Goal: Task Accomplishment & Management: Manage account settings

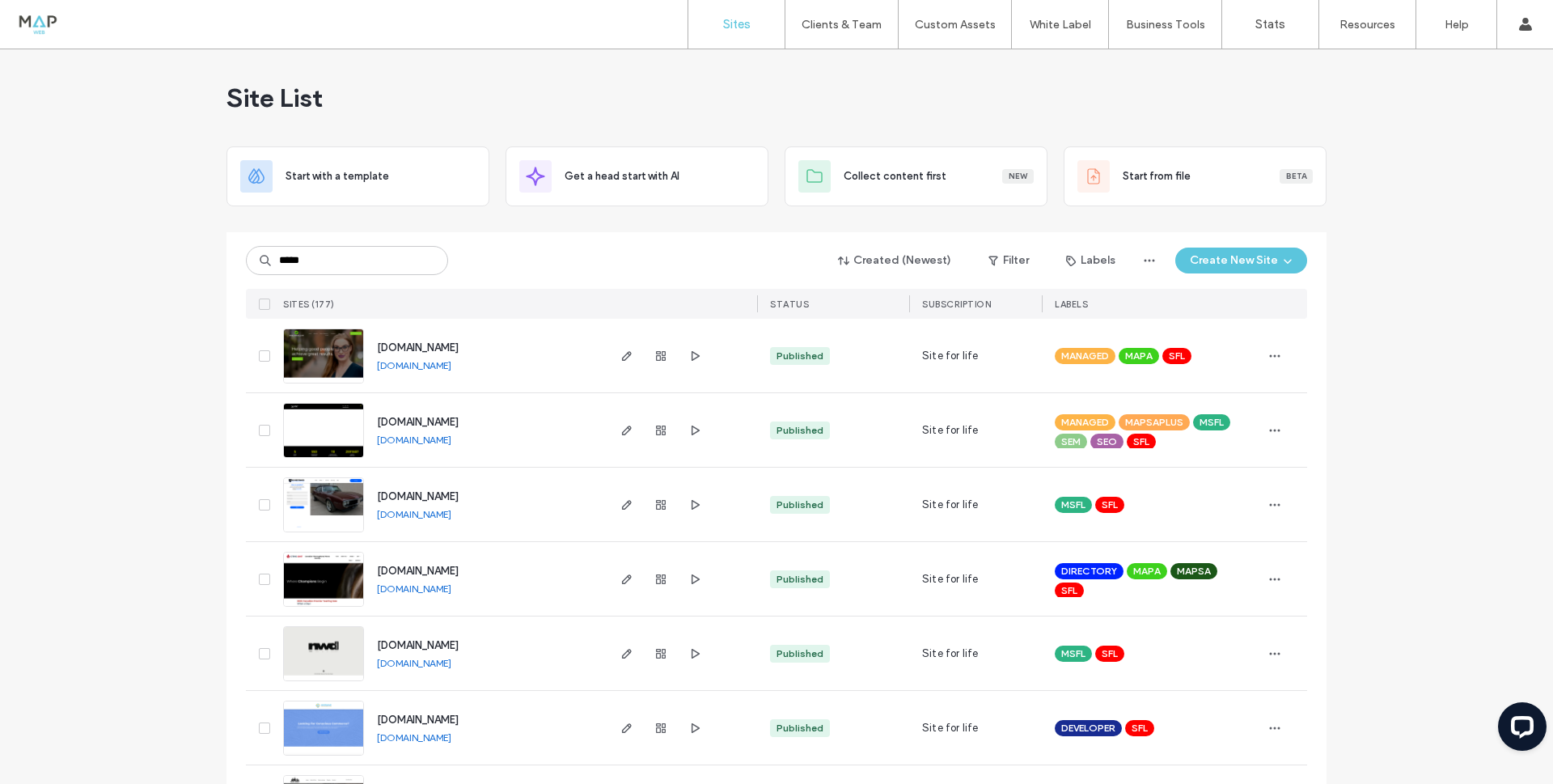
type input "*****"
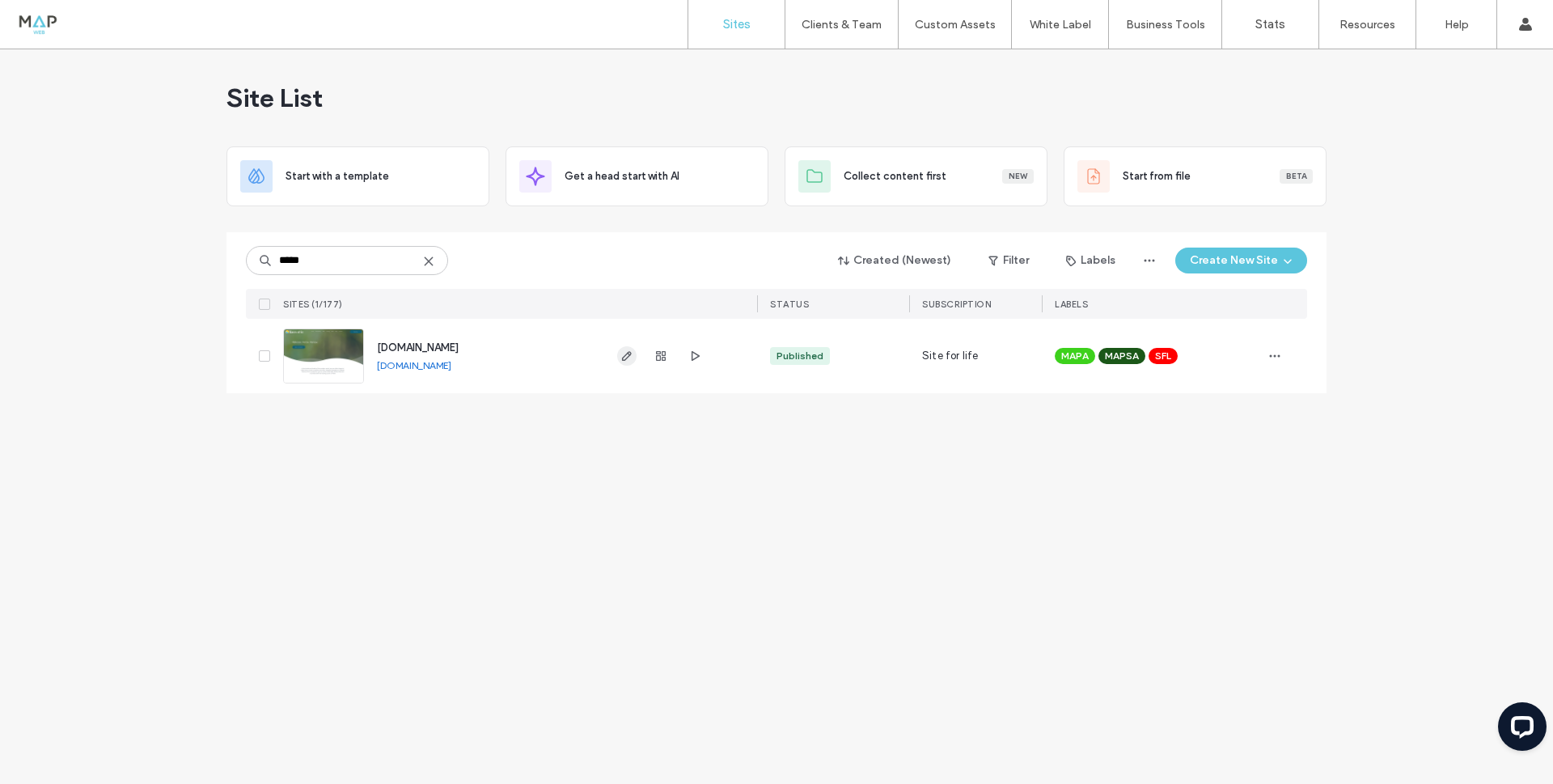
click at [628, 358] on icon "button" at bounding box center [627, 355] width 13 height 13
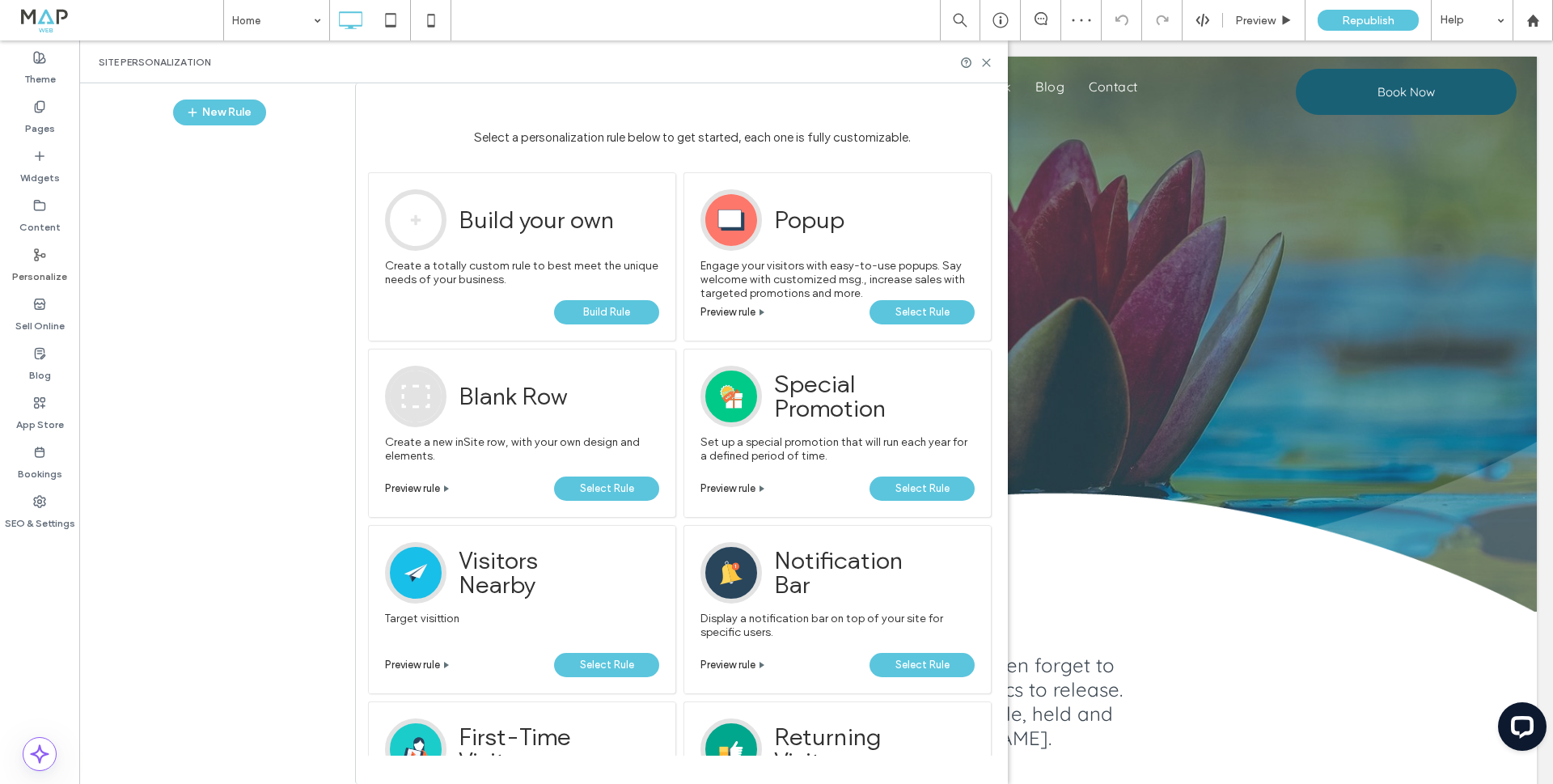
click at [909, 659] on span "Select Rule" at bounding box center [923, 665] width 54 height 25
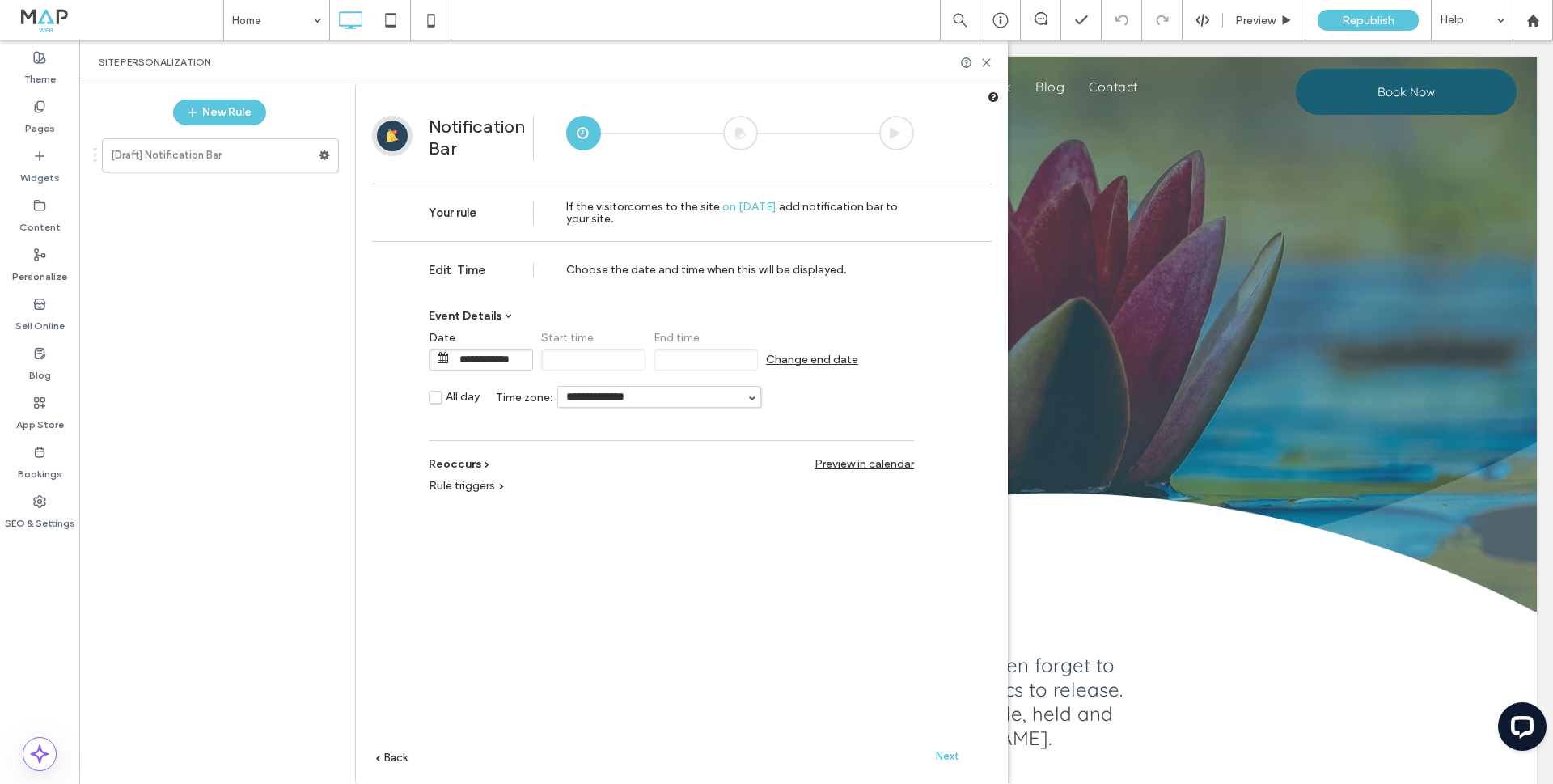
click at [947, 754] on span "Next" at bounding box center [948, 756] width 24 height 12
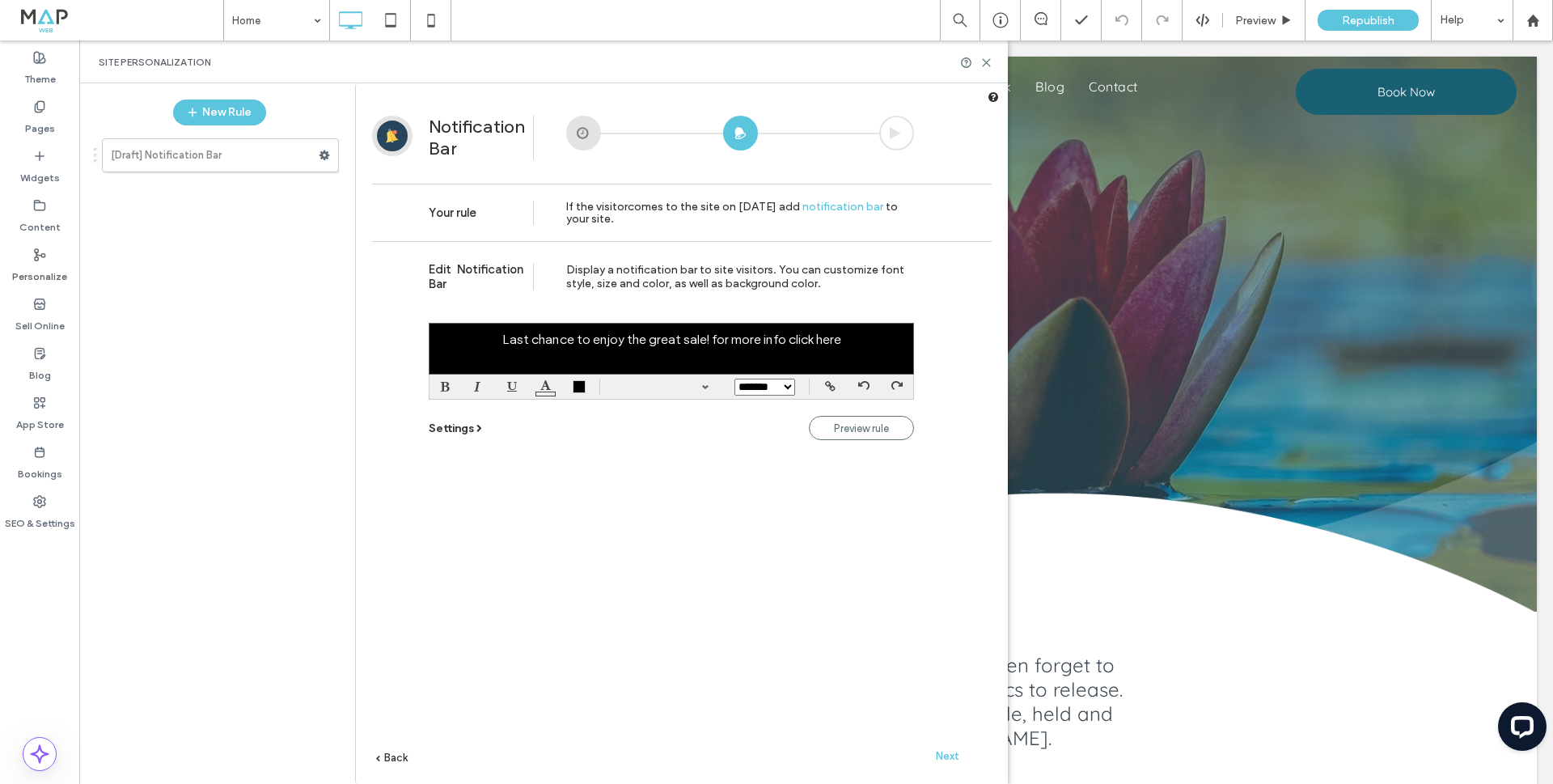
click at [563, 339] on div at bounding box center [672, 348] width 485 height 52
click at [950, 760] on span "Next" at bounding box center [948, 756] width 24 height 12
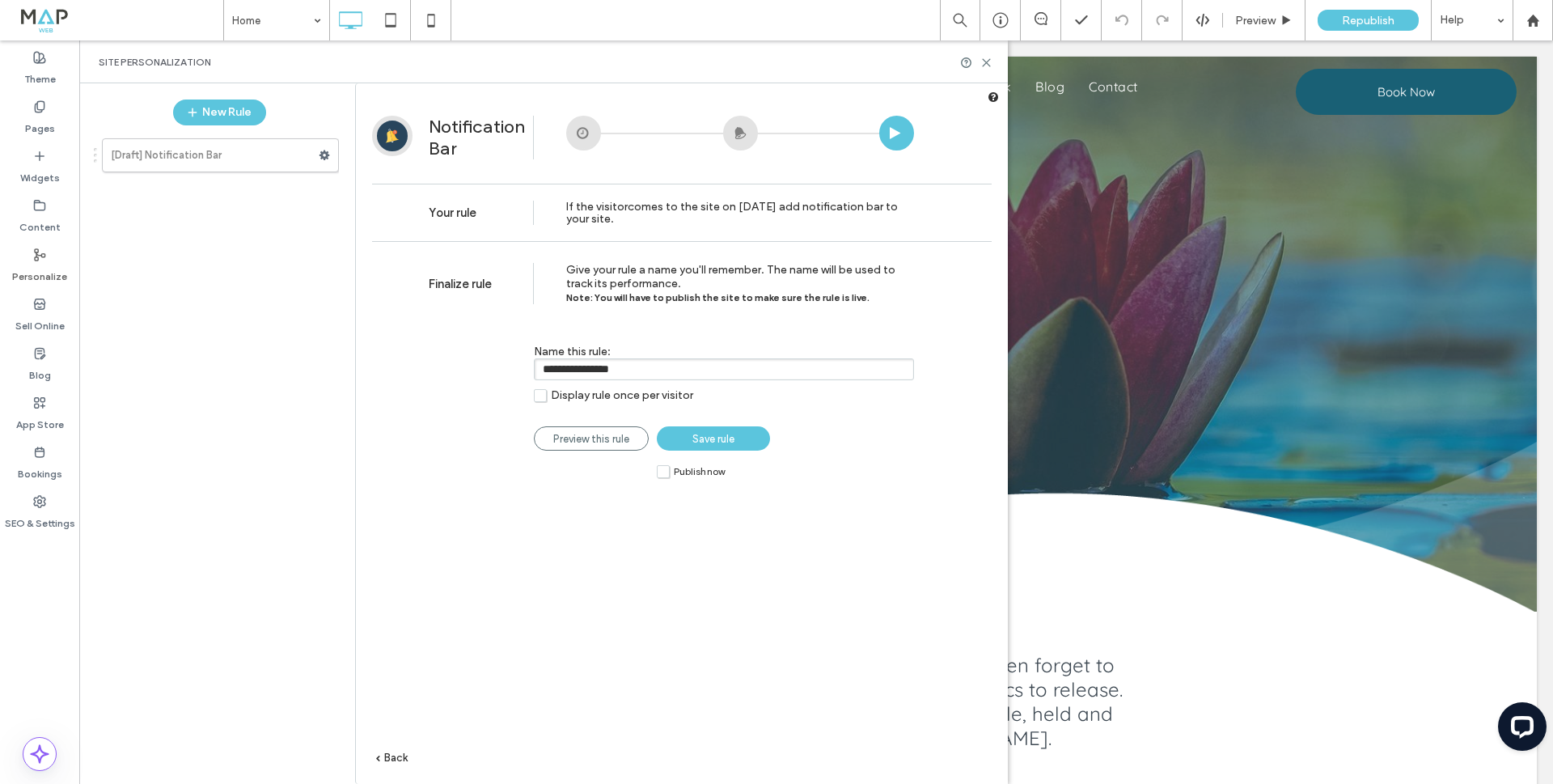
click at [692, 444] on span "Save rule" at bounding box center [713, 438] width 42 height 12
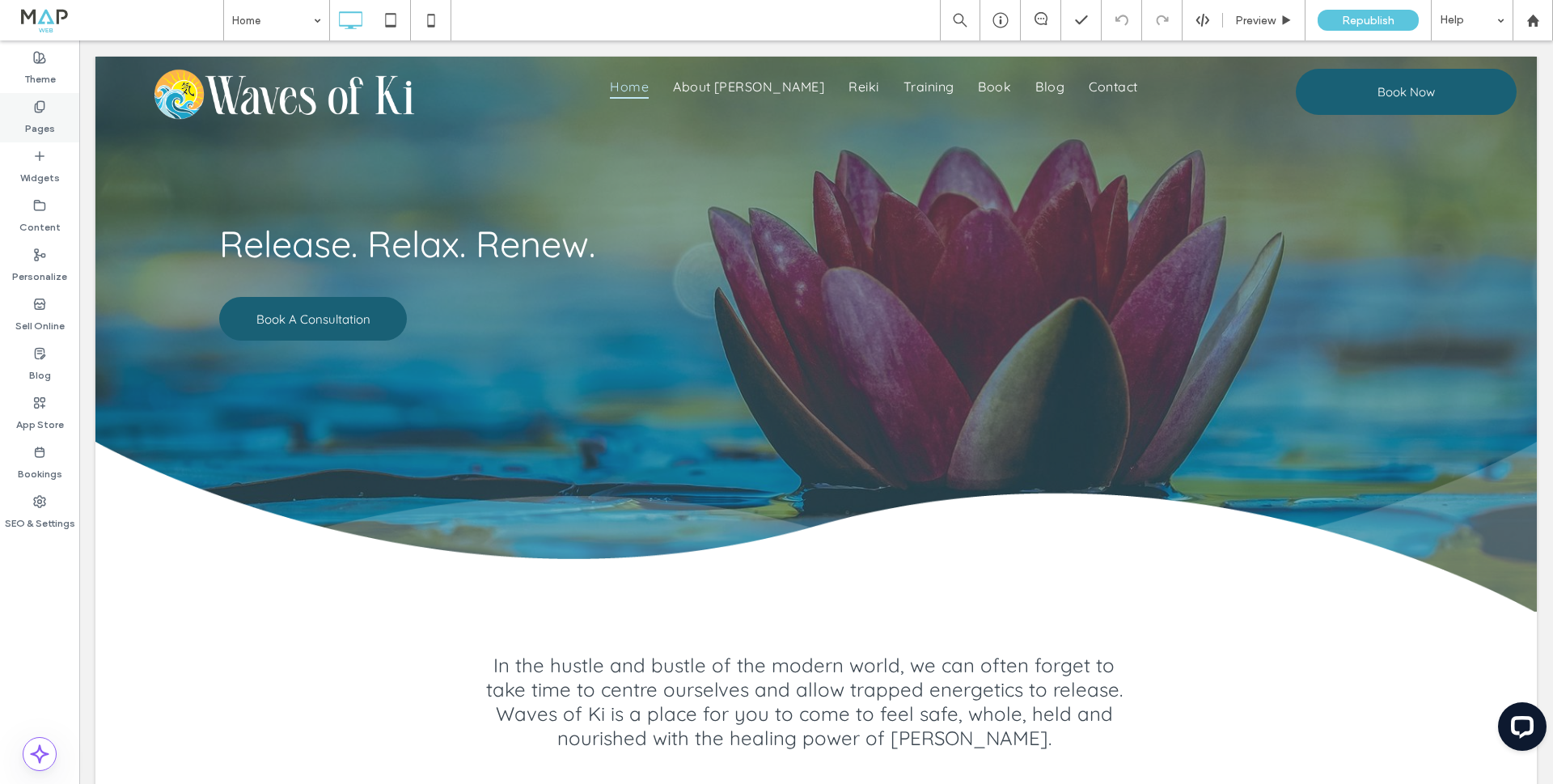
click at [25, 119] on div "Pages" at bounding box center [39, 117] width 79 height 49
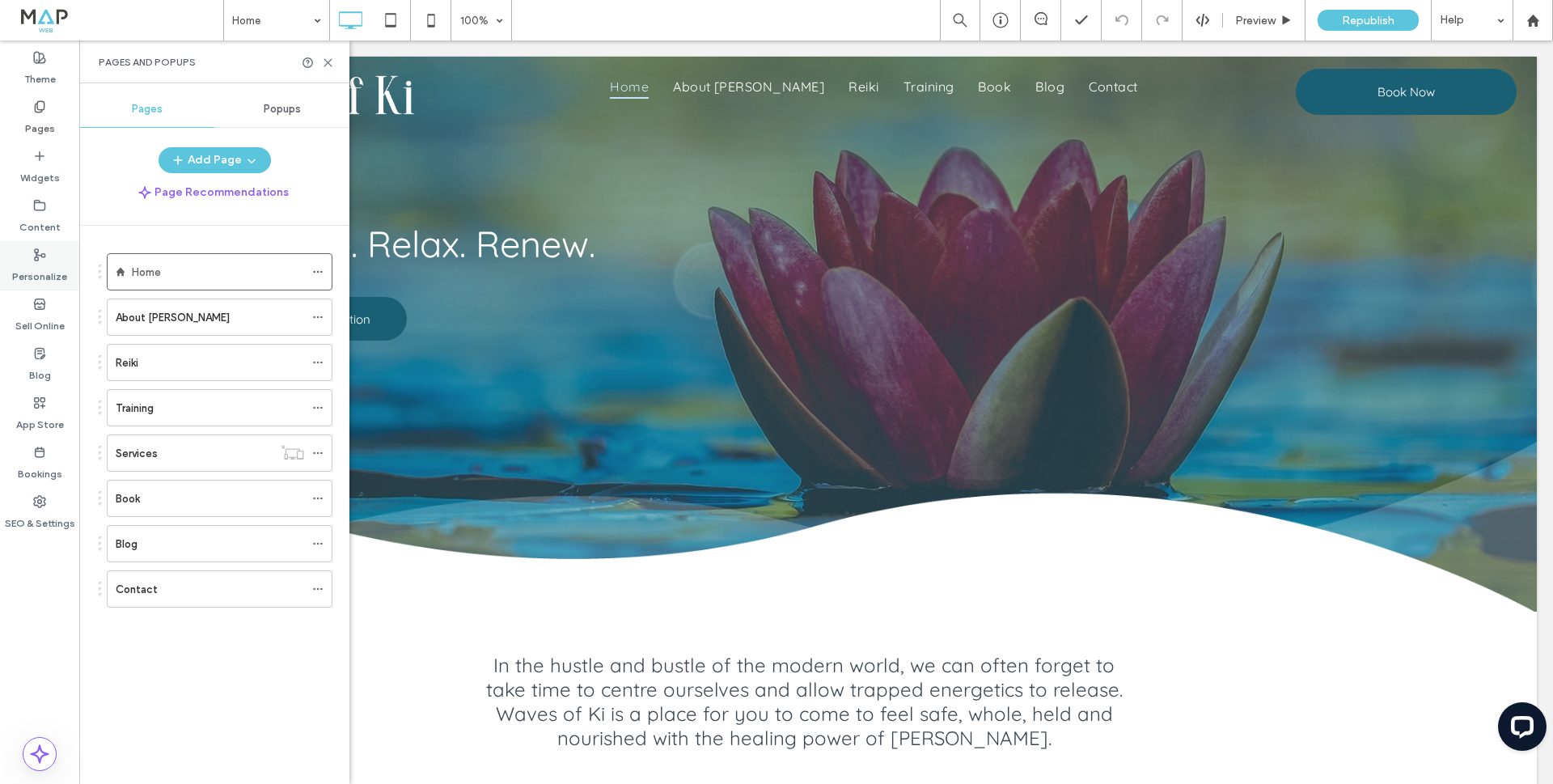
click at [29, 252] on div "Personalize" at bounding box center [39, 266] width 79 height 49
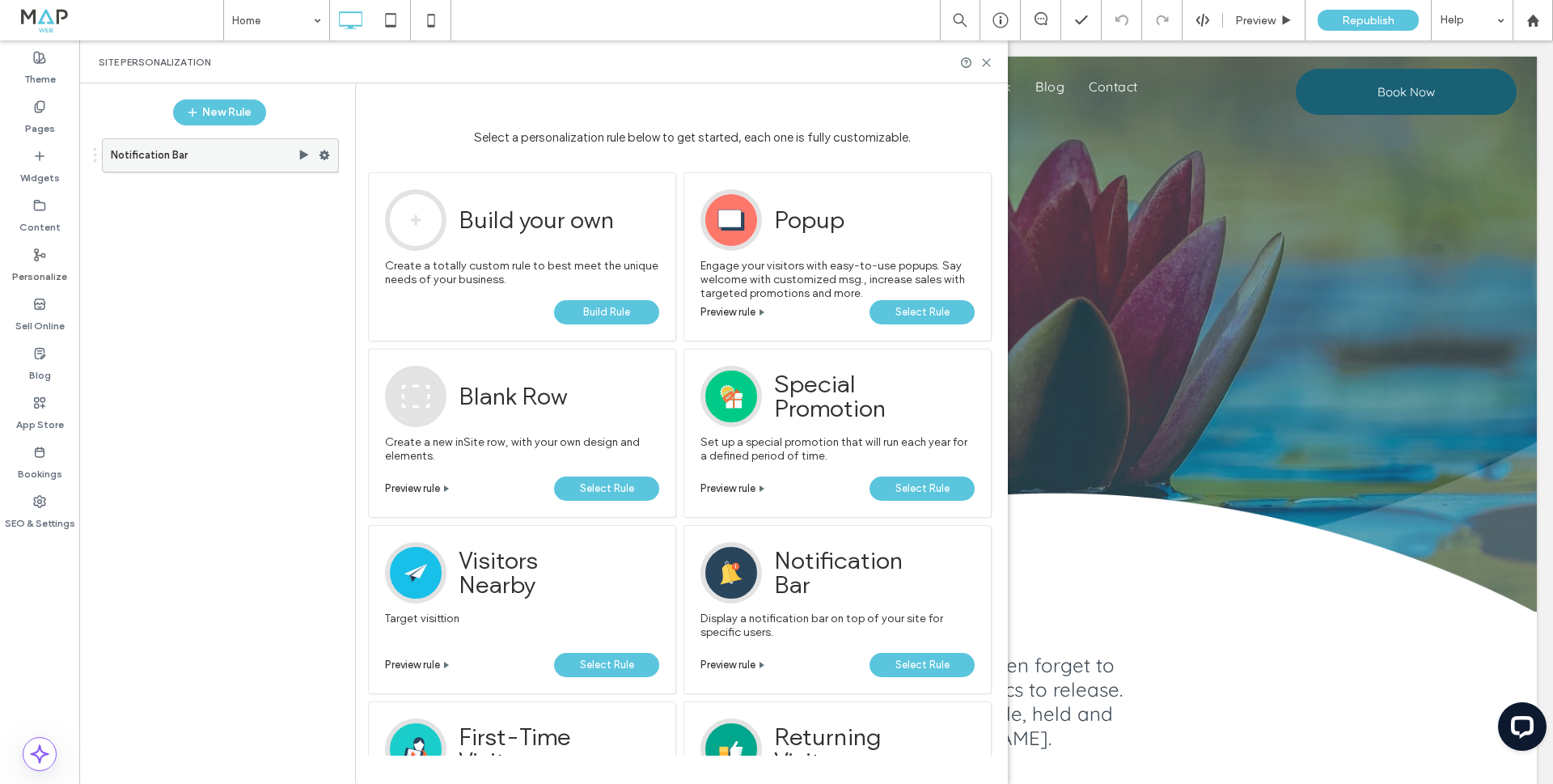
click at [300, 157] on icon at bounding box center [304, 155] width 13 height 13
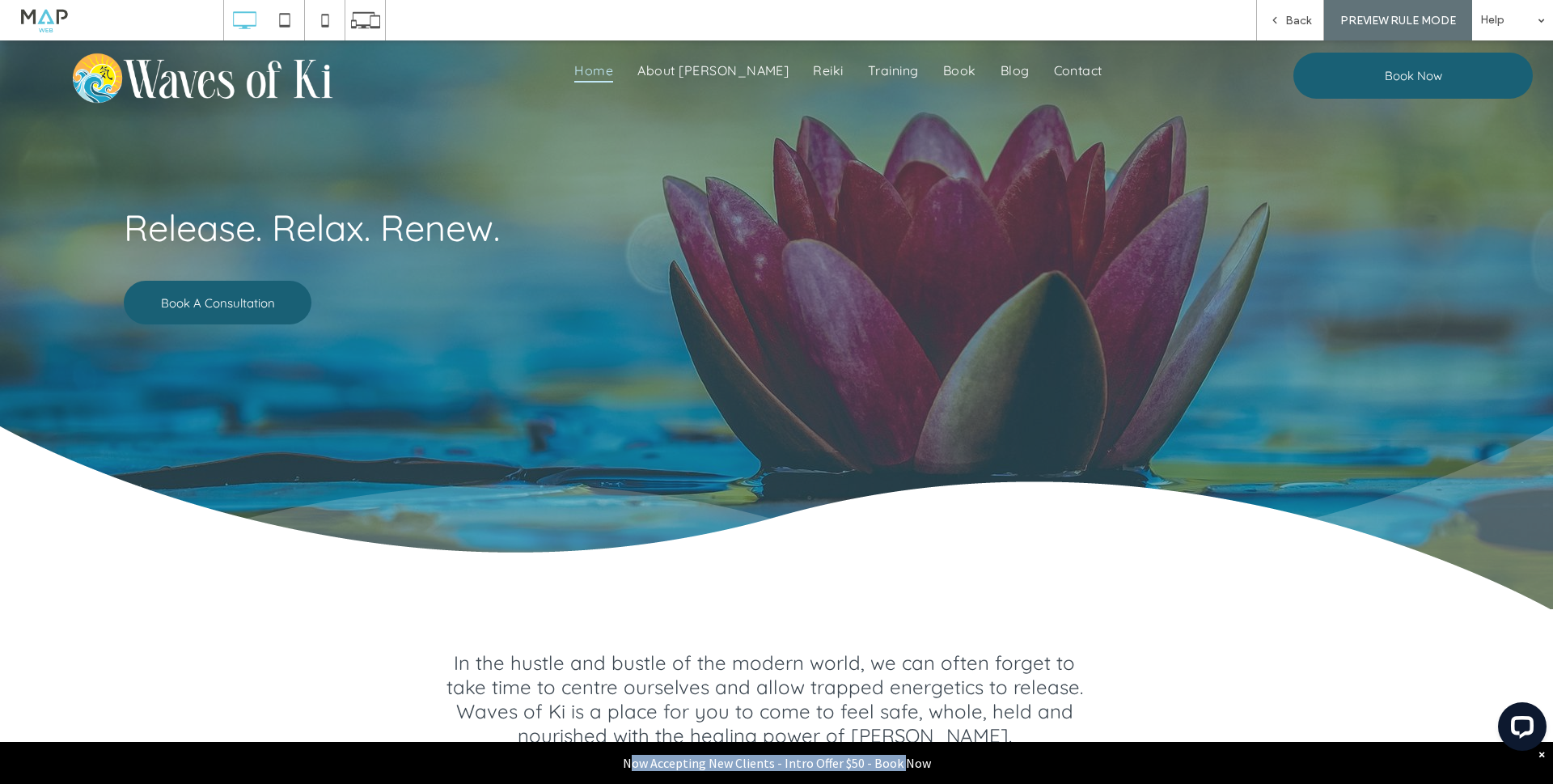
drag, startPoint x: 629, startPoint y: 761, endPoint x: 897, endPoint y: 767, distance: 268.1
click at [897, 767] on div "Now Accepting New Clients - Intro Offer $50 - Book Now ×" at bounding box center [776, 762] width 1553 height 42
click at [857, 766] on div "Now Accepting New Clients - Intro Offer $50 - Book Now ×" at bounding box center [776, 762] width 1553 height 42
drag, startPoint x: 777, startPoint y: 764, endPoint x: 906, endPoint y: 758, distance: 129.1
click at [906, 758] on div "Now Accepting New Clients - Intro Offer $50 - Book Now ×" at bounding box center [776, 762] width 1553 height 42
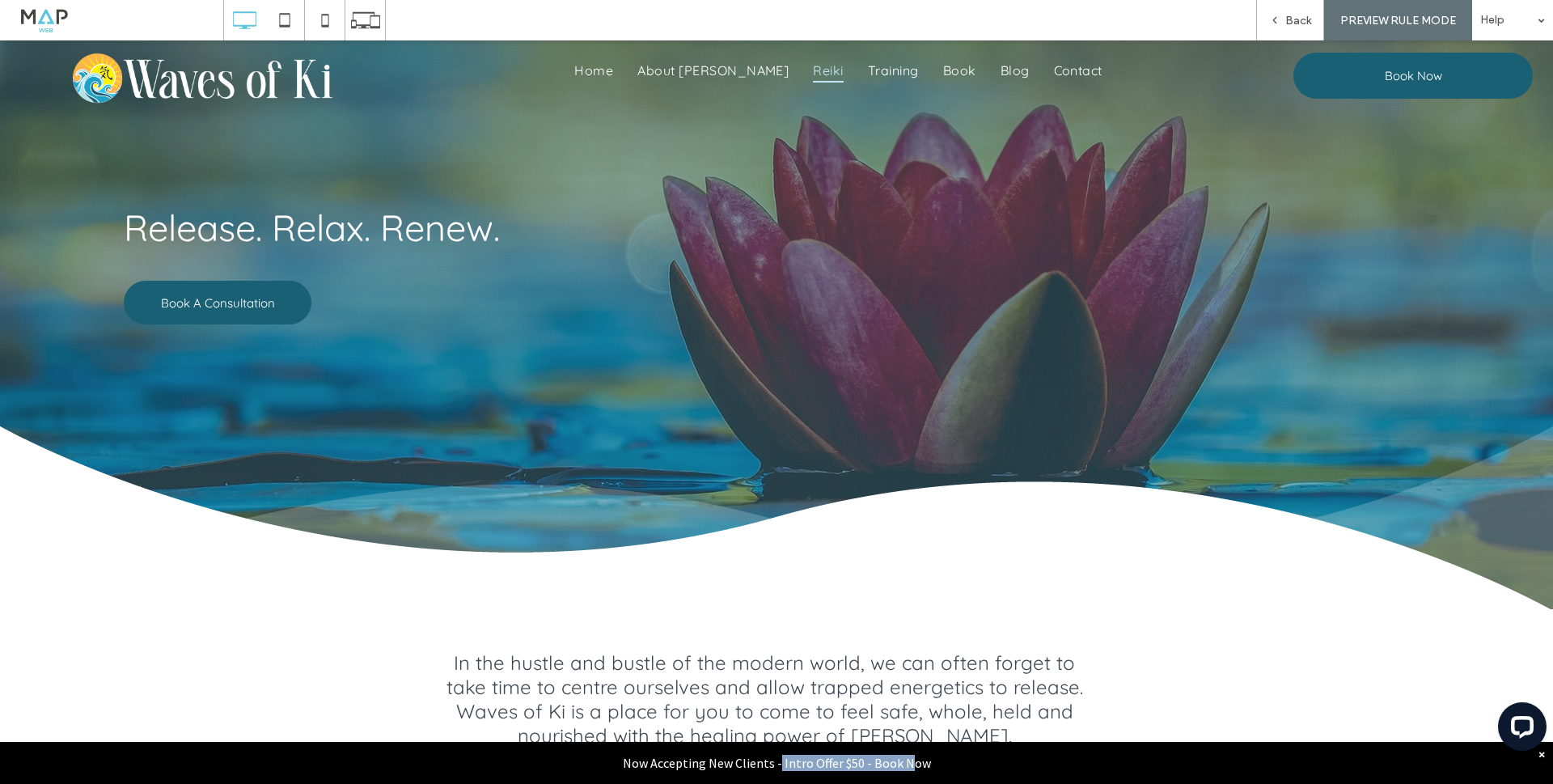
click at [813, 69] on span "Reiki" at bounding box center [828, 70] width 30 height 25
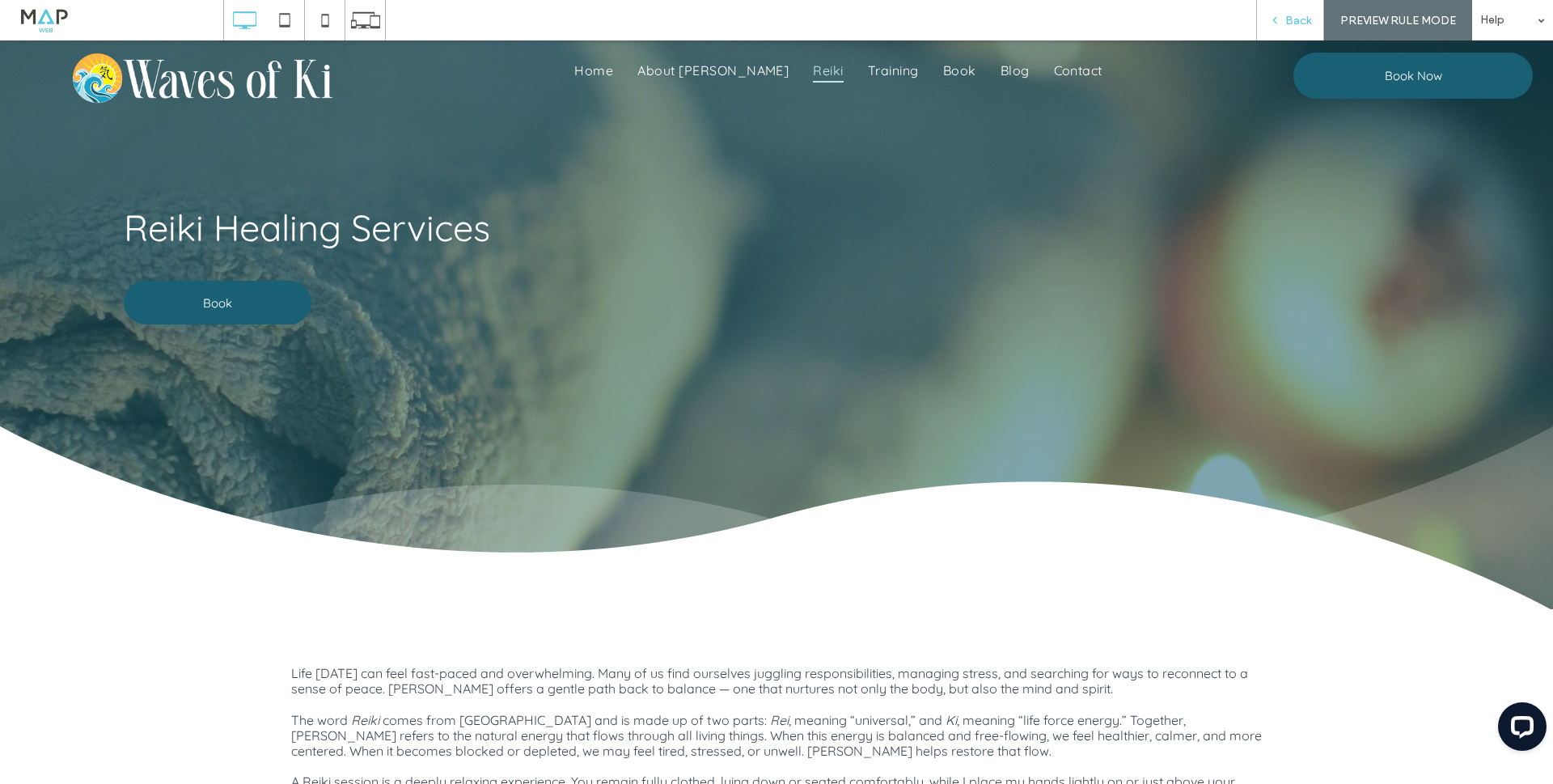
click at [1296, 20] on span "Back" at bounding box center [1298, 20] width 26 height 14
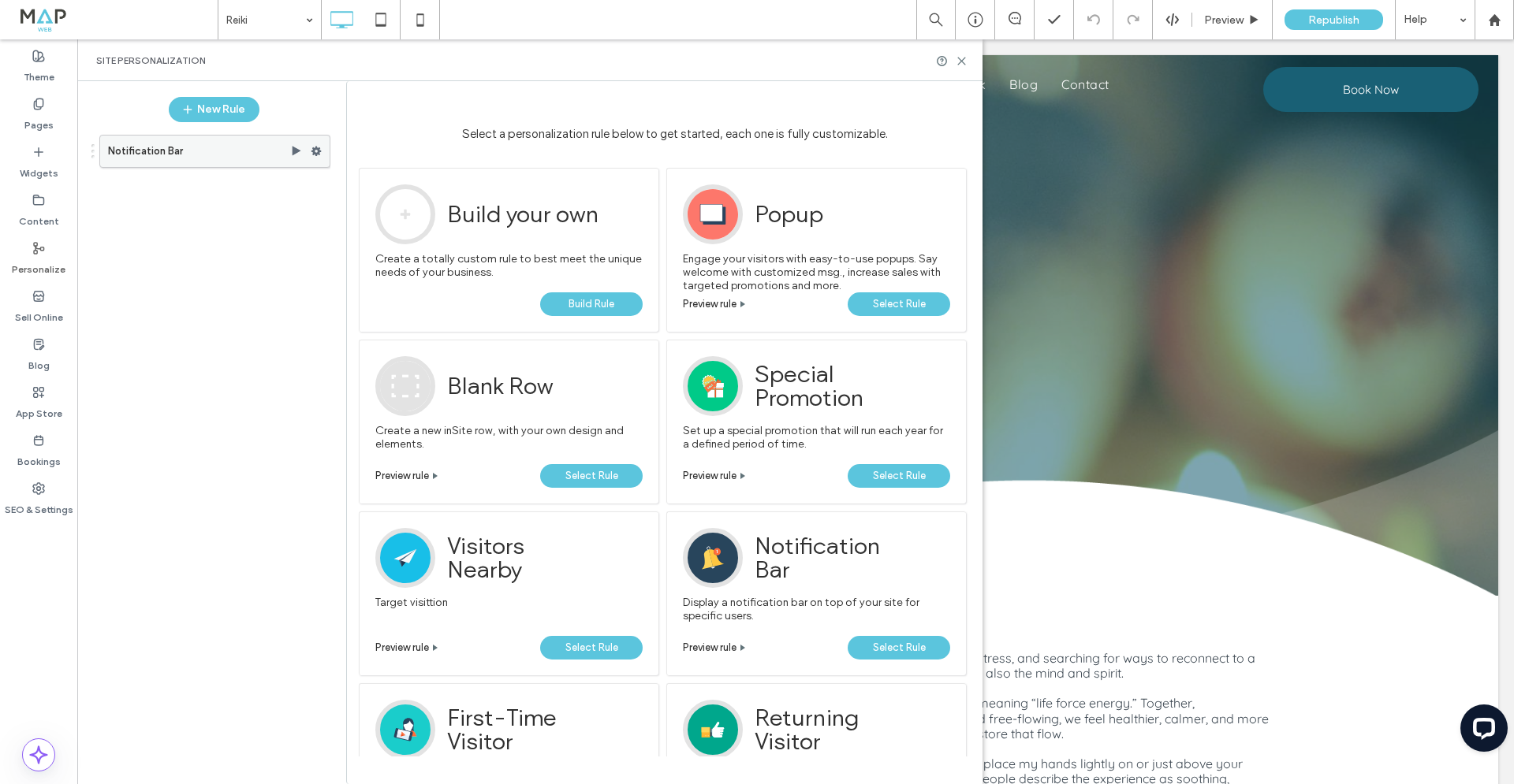
click at [320, 152] on use at bounding box center [316, 151] width 10 height 9
click at [399, 213] on span "Deactivate" at bounding box center [397, 213] width 57 height 13
